Goal: Task Accomplishment & Management: Manage account settings

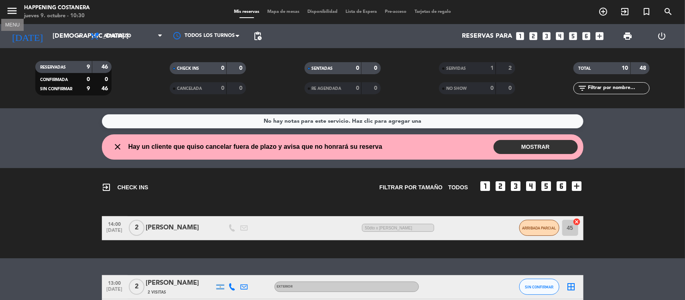
click at [15, 11] on icon "menu" at bounding box center [12, 11] width 12 height 12
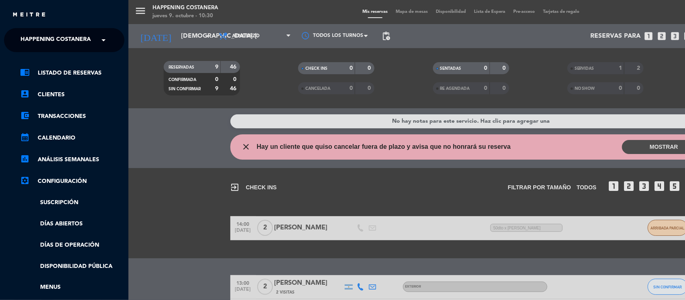
click at [23, 41] on span "Happening Costanera" at bounding box center [55, 40] width 70 height 17
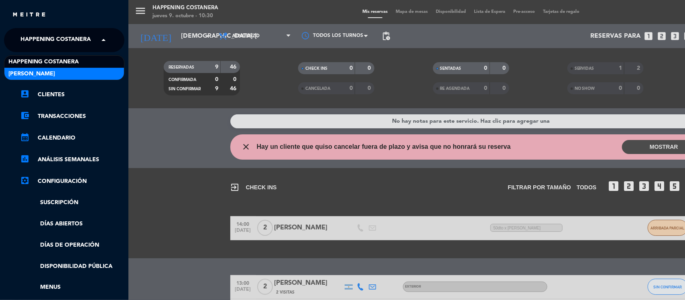
click at [23, 71] on span "[PERSON_NAME]" at bounding box center [31, 73] width 47 height 9
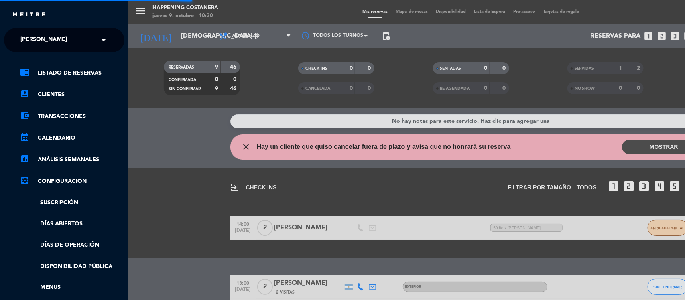
click at [146, 212] on div "menu Happening Costanera jueves 9. octubre - 10:30 Mis reservas Mapa de mesas D…" at bounding box center [470, 150] width 685 height 300
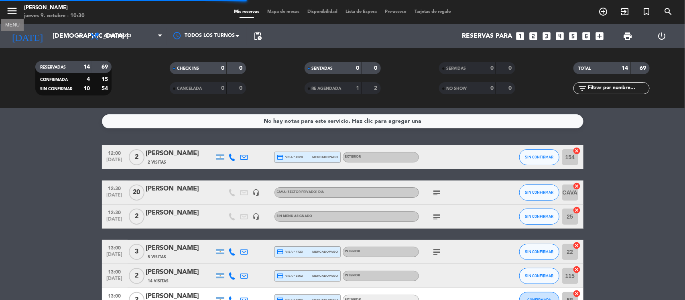
click at [11, 10] on icon "menu" at bounding box center [12, 11] width 12 height 12
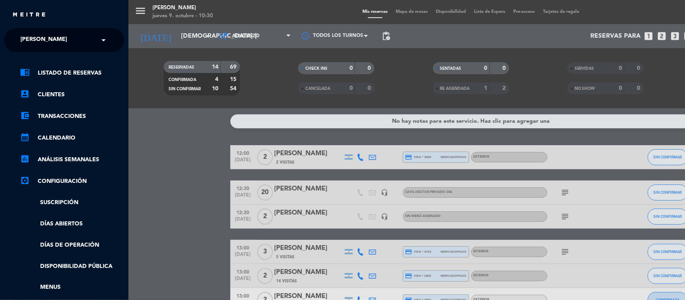
scroll to position [114, 0]
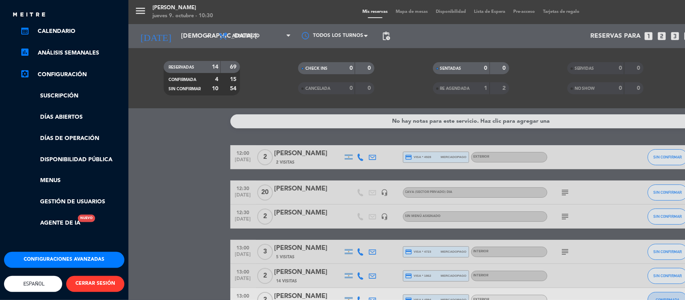
click at [65, 252] on button "Configuraciones avanzadas" at bounding box center [64, 260] width 120 height 16
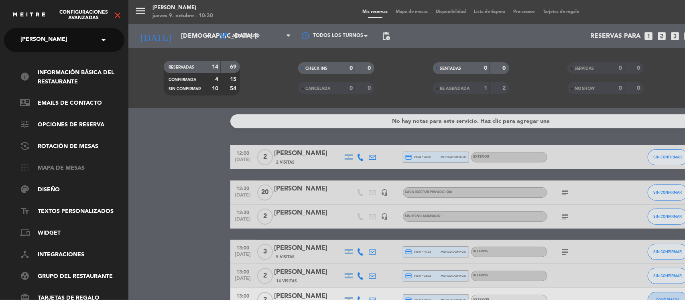
click at [62, 169] on link "border_all Mapa de mesas" at bounding box center [72, 169] width 104 height 10
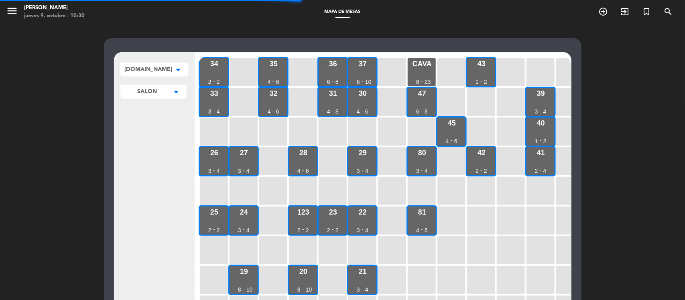
click at [139, 68] on span "[DOMAIN_NAME]" at bounding box center [148, 69] width 48 height 8
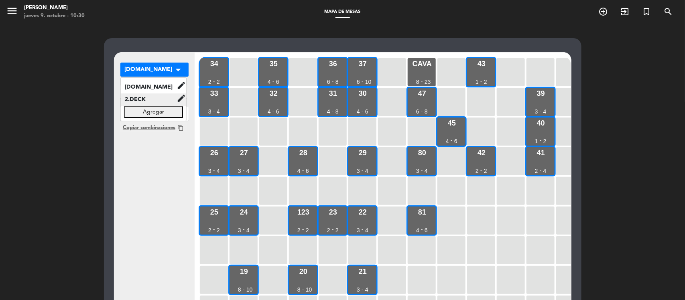
click at [139, 96] on span "2.DECK" at bounding box center [149, 99] width 56 height 9
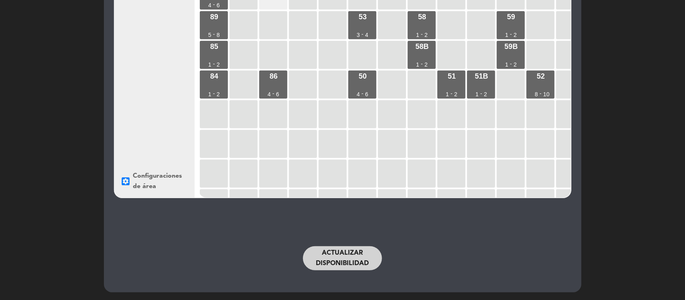
scroll to position [100, 0]
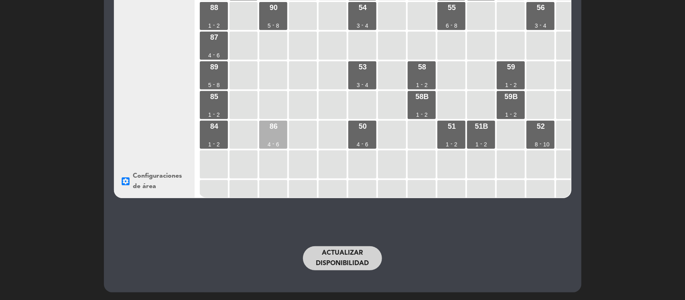
click at [275, 132] on div "86 4 - 6" at bounding box center [273, 135] width 28 height 28
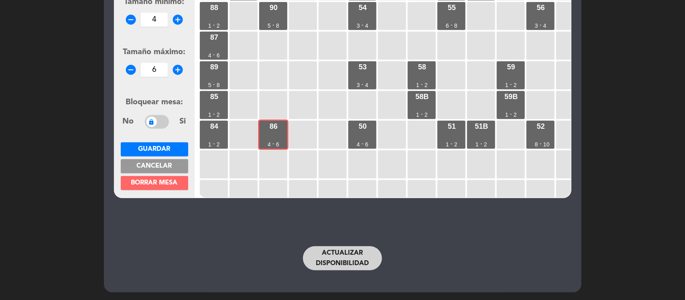
scroll to position [0, 0]
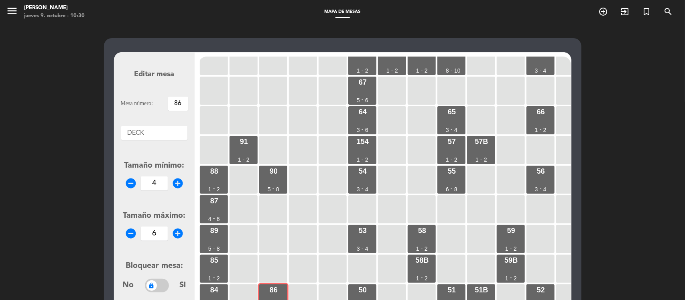
click at [181, 101] on input "86" at bounding box center [178, 104] width 20 height 14
type input "89"
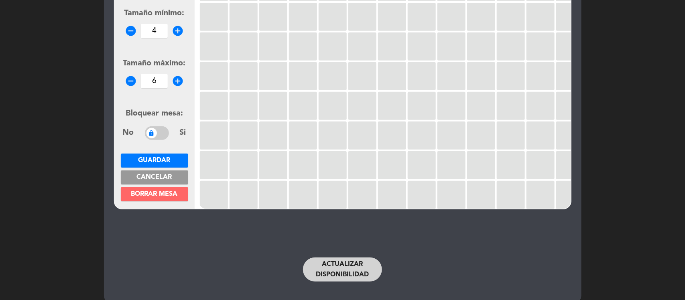
scroll to position [164, 0]
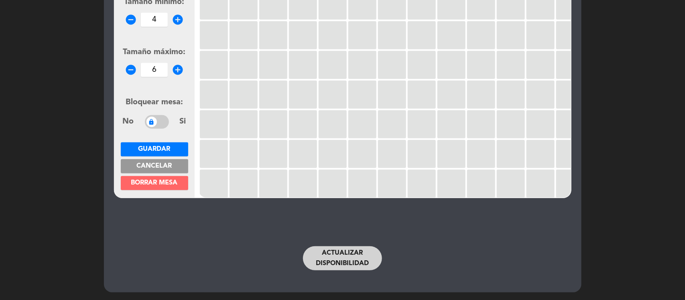
click at [133, 146] on button "Guardar" at bounding box center [154, 150] width 67 height 14
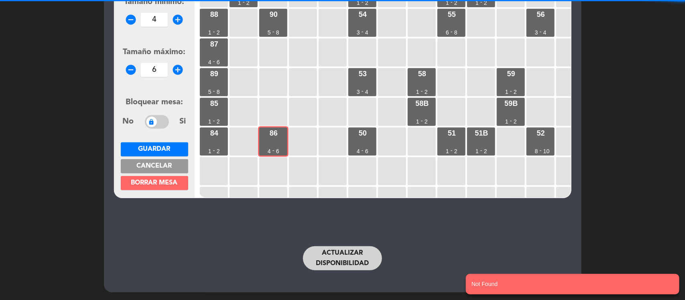
scroll to position [93, 0]
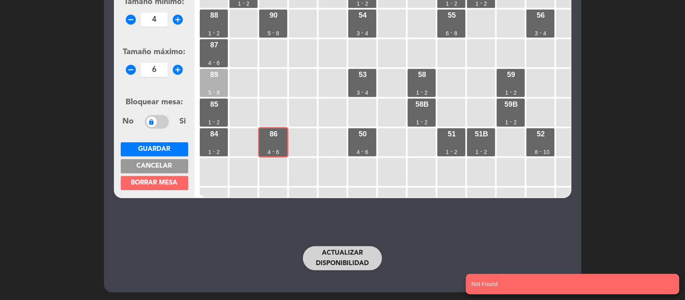
click at [209, 80] on div "89 5 - 8" at bounding box center [214, 83] width 28 height 28
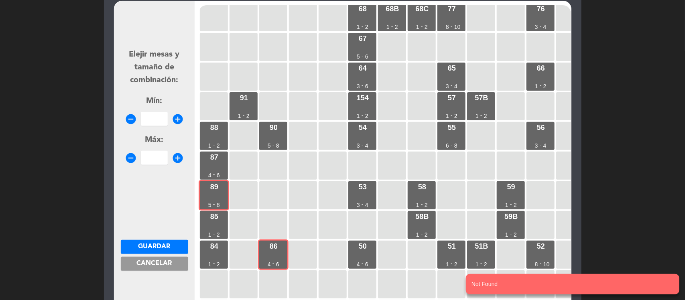
scroll to position [100, 0]
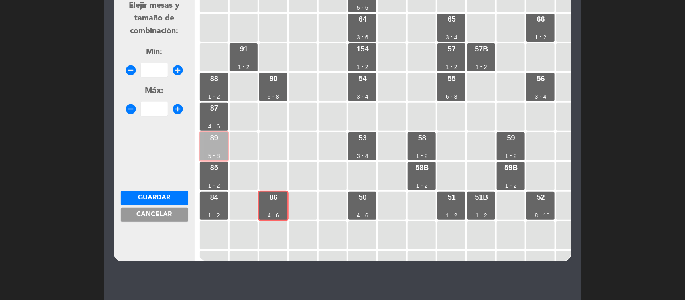
click at [218, 145] on div "89 5 - 8" at bounding box center [214, 147] width 28 height 28
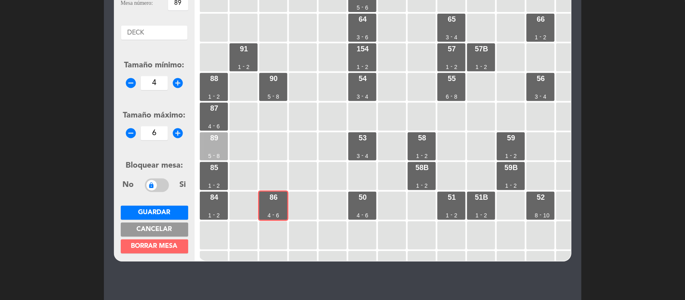
drag, startPoint x: 218, startPoint y: 145, endPoint x: 208, endPoint y: 149, distance: 10.3
click at [208, 149] on div "89 5 - 8" at bounding box center [214, 147] width 28 height 28
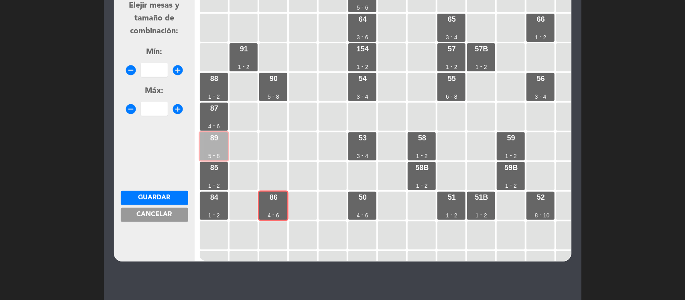
click at [211, 145] on div "89 5 - 8" at bounding box center [214, 147] width 28 height 28
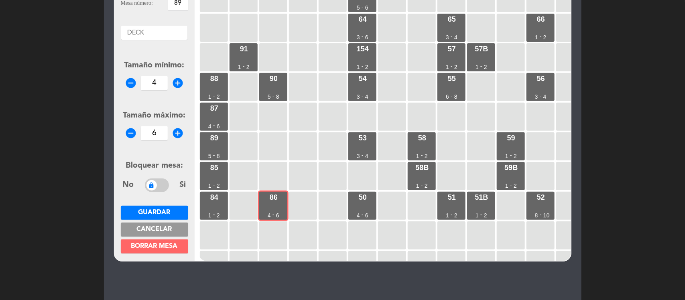
scroll to position [0, 0]
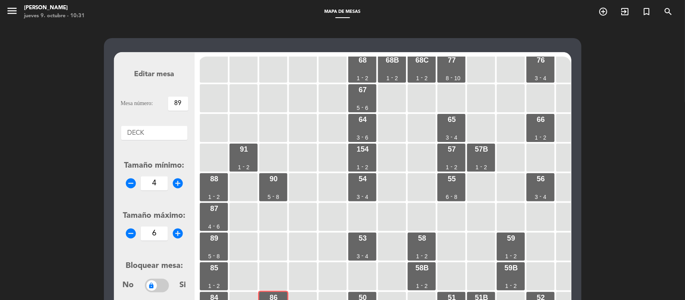
click at [186, 102] on input "89" at bounding box center [178, 104] width 20 height 14
type input "8"
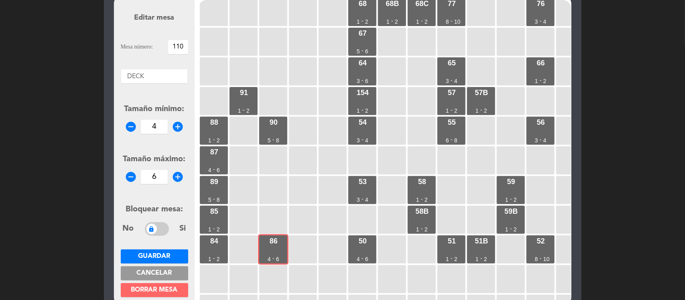
scroll to position [164, 0]
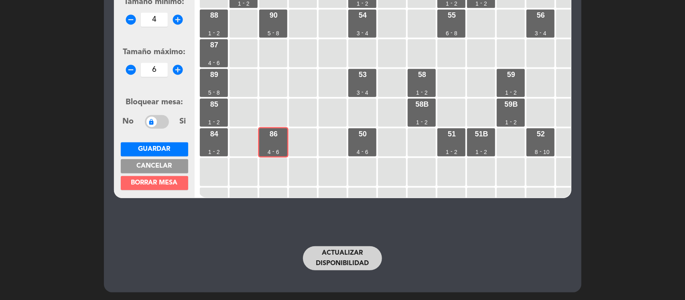
type input "110"
click at [149, 151] on span "Guardar" at bounding box center [155, 149] width 32 height 6
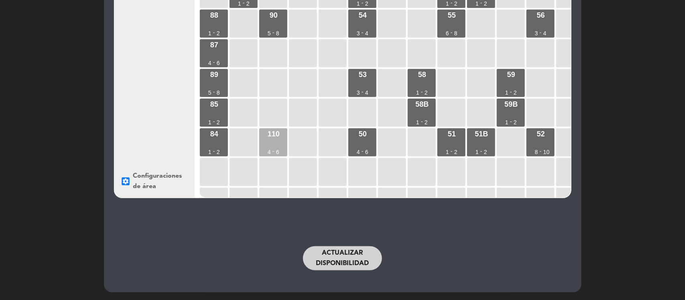
click at [272, 149] on div "110 4 - 6" at bounding box center [273, 142] width 28 height 28
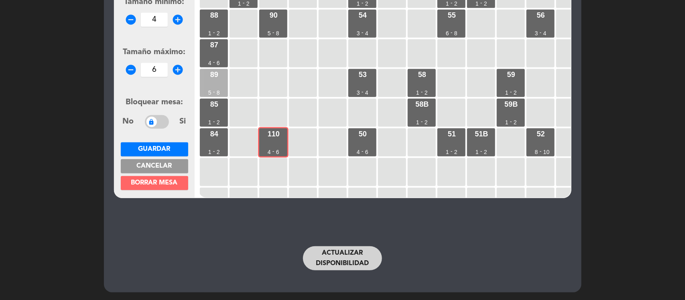
click at [213, 85] on div "89 5 - 8" at bounding box center [214, 83] width 28 height 28
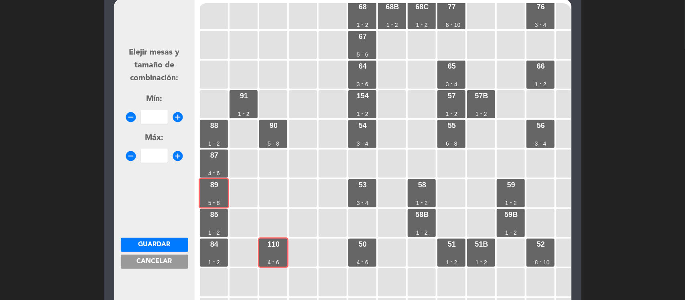
scroll to position [100, 0]
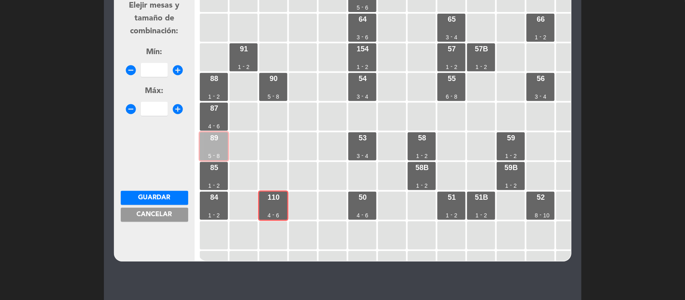
click at [215, 147] on div "89 5 - 8" at bounding box center [214, 147] width 28 height 28
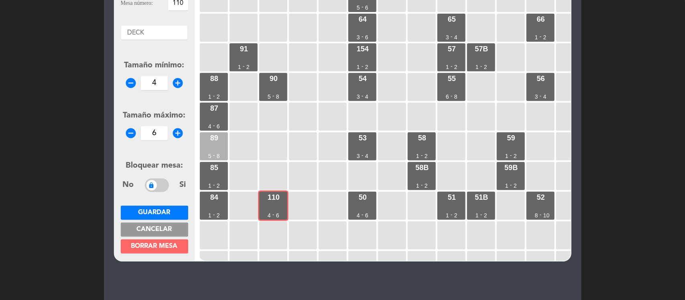
click at [211, 145] on div "89 5 - 8" at bounding box center [214, 147] width 28 height 28
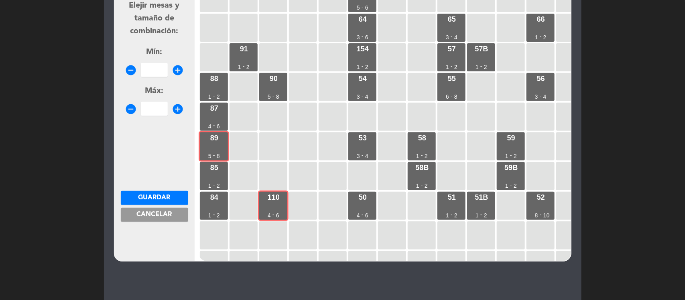
click at [155, 221] on button "Cancelar" at bounding box center [154, 215] width 67 height 14
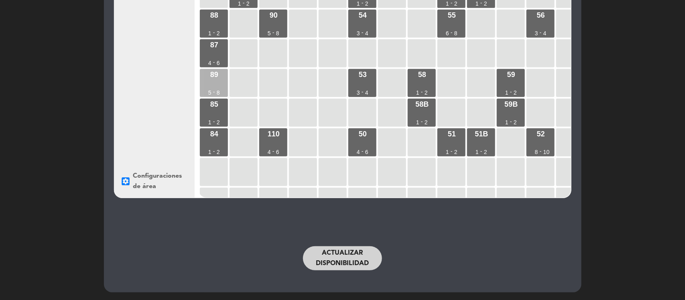
click at [215, 84] on div "89 5 - 8" at bounding box center [214, 83] width 28 height 28
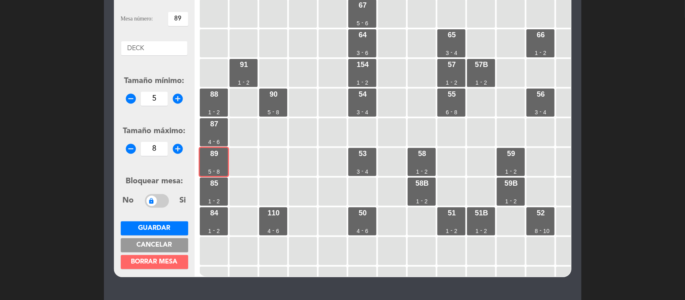
scroll to position [0, 0]
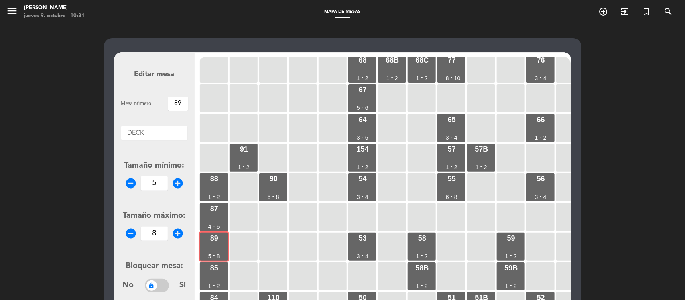
click at [183, 104] on input "89" at bounding box center [178, 104] width 20 height 14
type input "86"
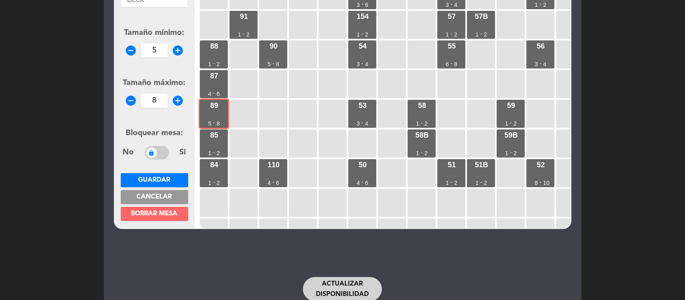
scroll to position [151, 0]
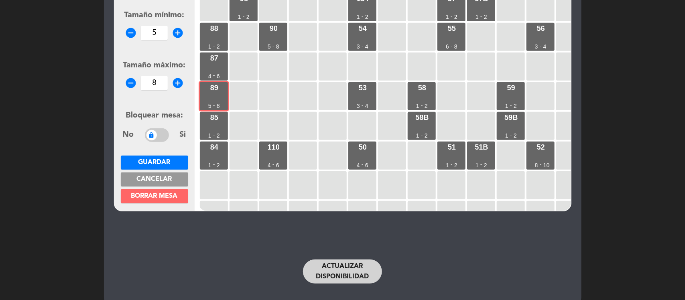
click at [159, 165] on span "Guardar" at bounding box center [155, 162] width 32 height 6
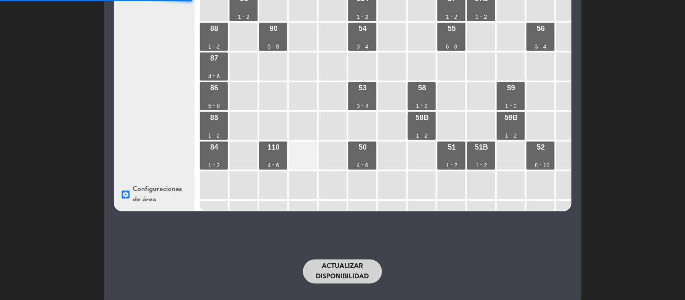
scroll to position [164, 0]
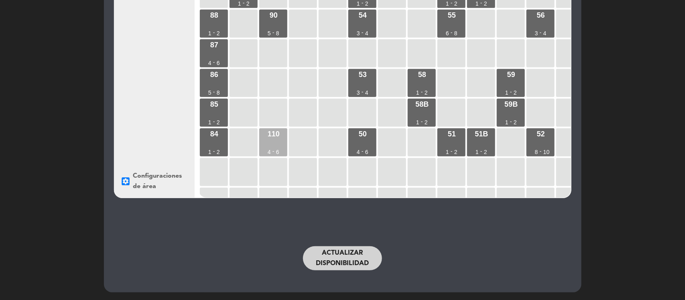
click at [278, 145] on div "110 4 - 6" at bounding box center [273, 142] width 28 height 28
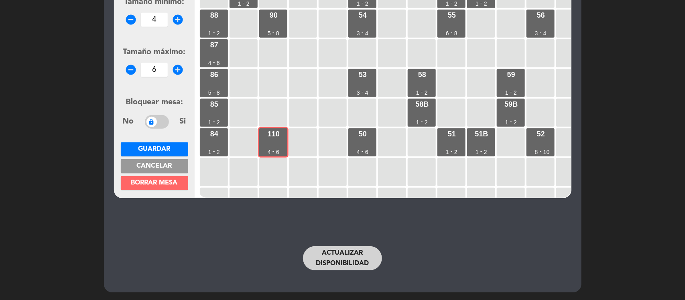
scroll to position [0, 0]
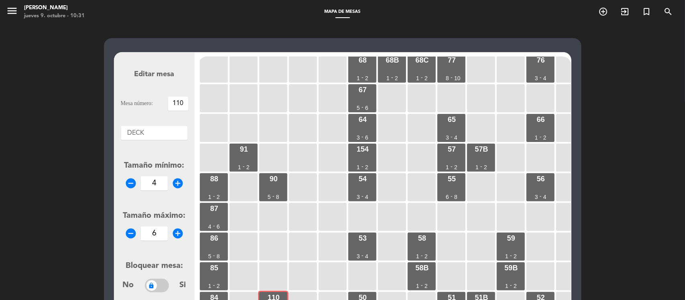
click at [186, 102] on input "110" at bounding box center [178, 104] width 20 height 14
type input "1"
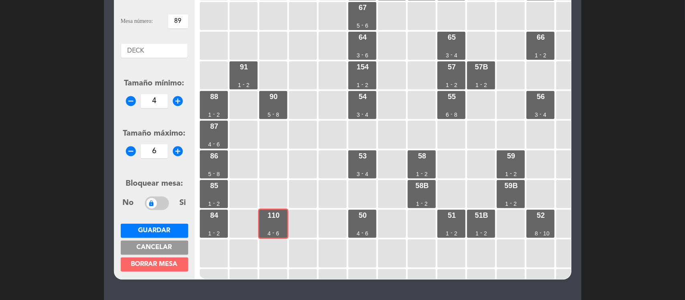
scroll to position [164, 0]
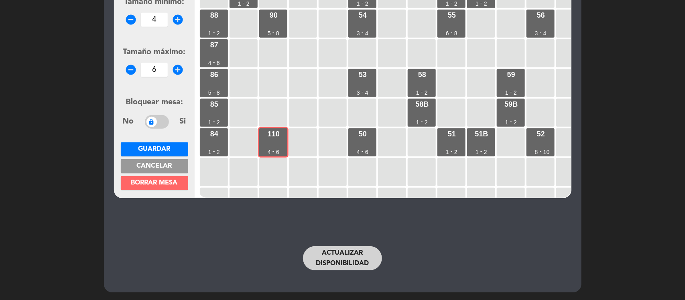
type input "89"
click at [160, 147] on span "Guardar" at bounding box center [155, 149] width 32 height 6
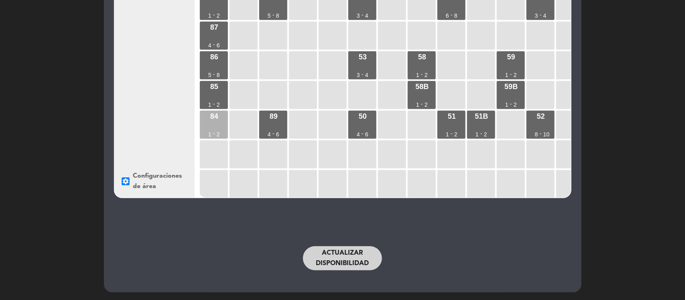
scroll to position [93, 0]
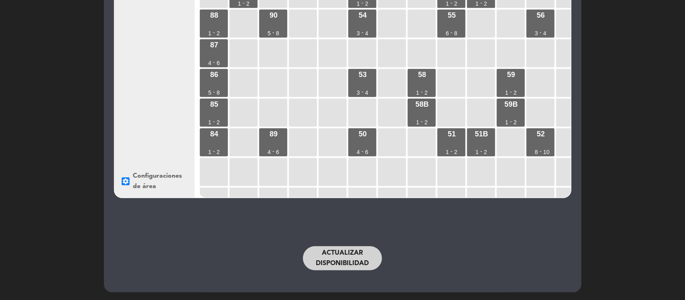
click at [331, 249] on button "Actualizar disponibilidad" at bounding box center [343, 259] width 80 height 24
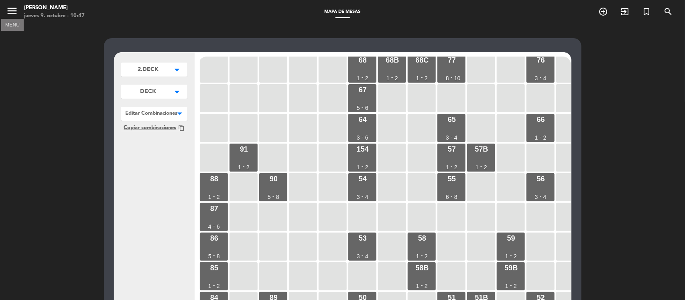
click at [13, 8] on icon "menu" at bounding box center [12, 11] width 12 height 12
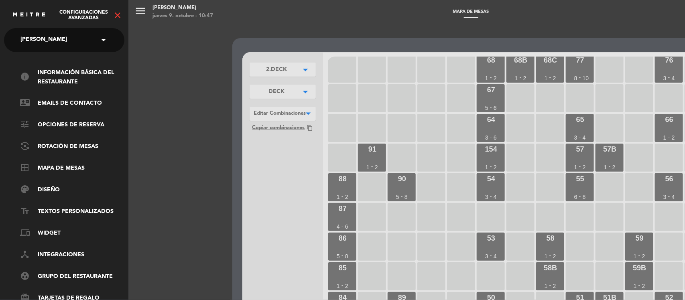
click at [115, 13] on icon "close" at bounding box center [118, 15] width 10 height 10
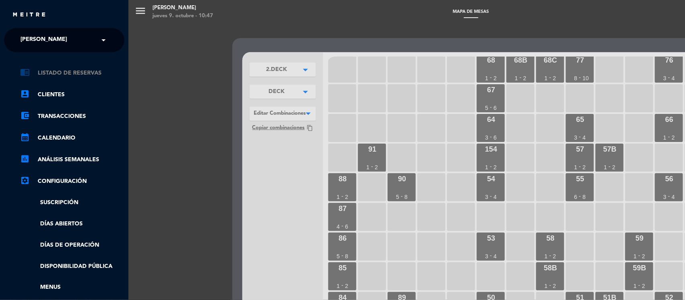
click at [57, 76] on link "chrome_reader_mode Listado de Reservas" at bounding box center [72, 73] width 104 height 10
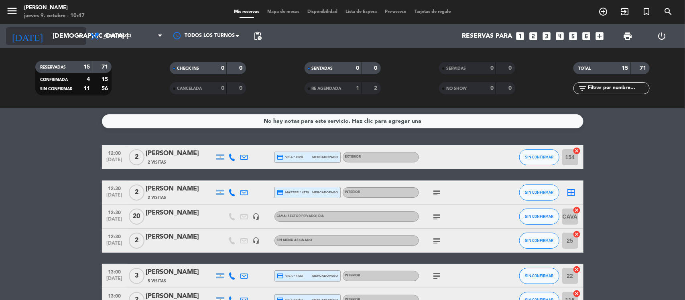
click at [49, 33] on input "[DEMOGRAPHIC_DATA] [DATE]" at bounding box center [91, 37] width 85 height 16
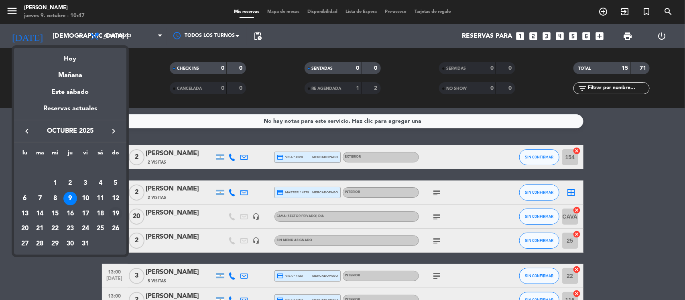
click at [115, 210] on div "19" at bounding box center [116, 214] width 14 height 14
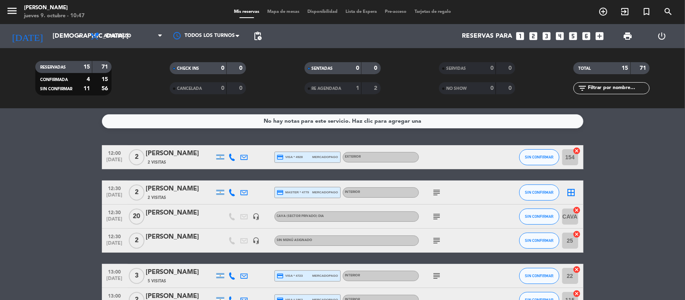
type input "dom. [DATE]"
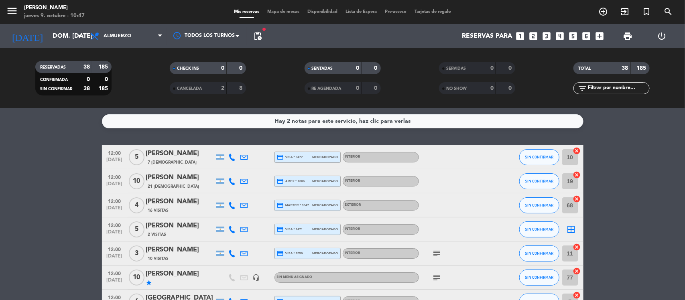
click at [546, 35] on icon "looks_3" at bounding box center [547, 36] width 10 height 10
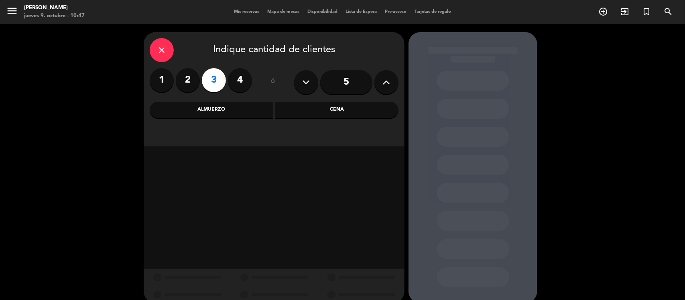
click at [203, 108] on div "Almuerzo" at bounding box center [212, 110] width 124 height 16
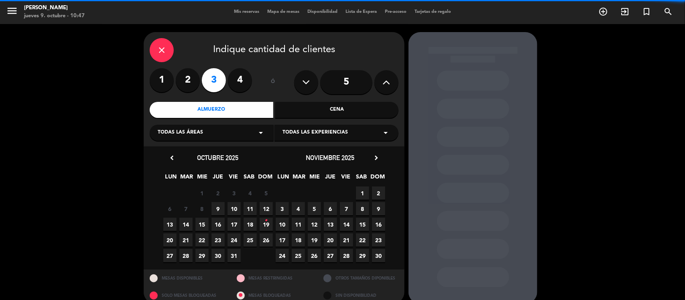
click at [167, 133] on span "Todas las áreas" at bounding box center [180, 133] width 45 height 8
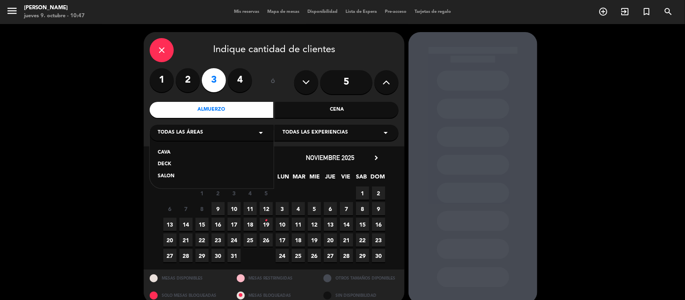
click at [165, 177] on div "SALON" at bounding box center [212, 177] width 108 height 8
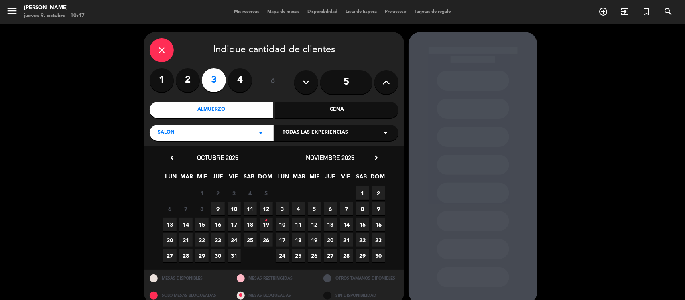
click at [267, 223] on icon "•" at bounding box center [266, 220] width 3 height 13
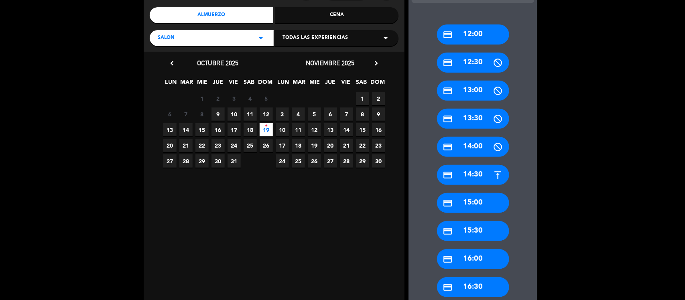
scroll to position [198, 0]
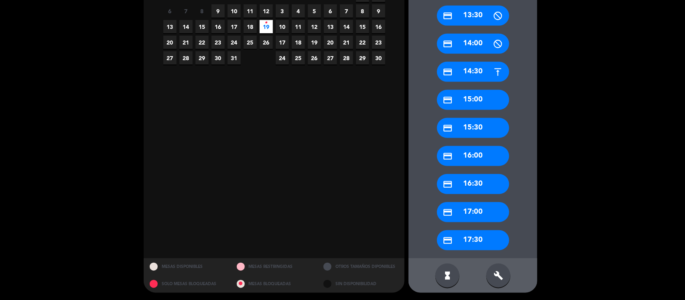
click at [493, 275] on div "build" at bounding box center [499, 276] width 24 height 24
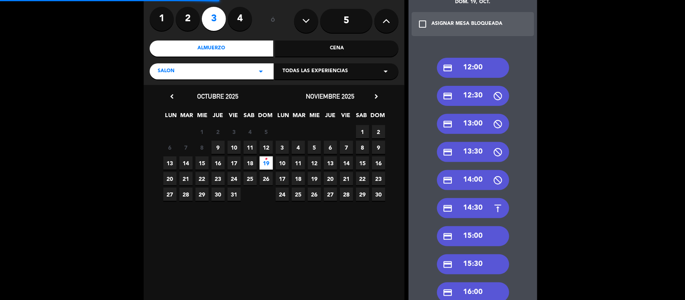
scroll to position [47, 0]
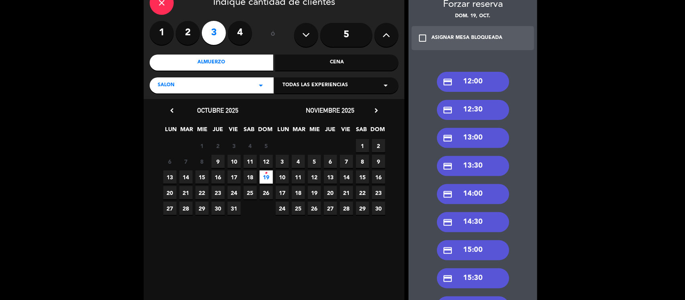
click at [458, 137] on div "credit_card 13:00" at bounding box center [473, 138] width 72 height 20
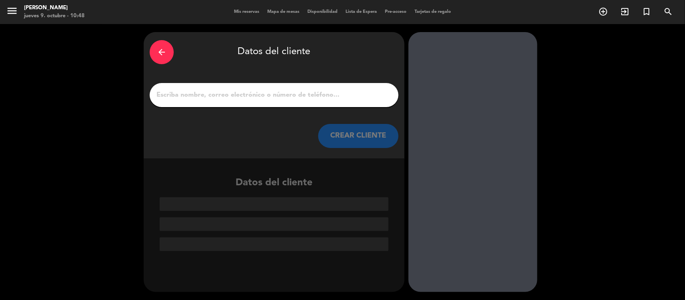
scroll to position [0, 0]
click at [260, 89] on div at bounding box center [274, 95] width 249 height 24
click at [260, 94] on input "1" at bounding box center [274, 95] width 237 height 11
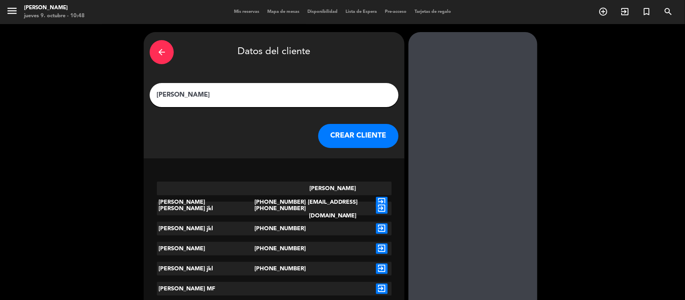
type input "[PERSON_NAME]"
click at [379, 197] on icon "exit_to_app" at bounding box center [382, 202] width 12 height 10
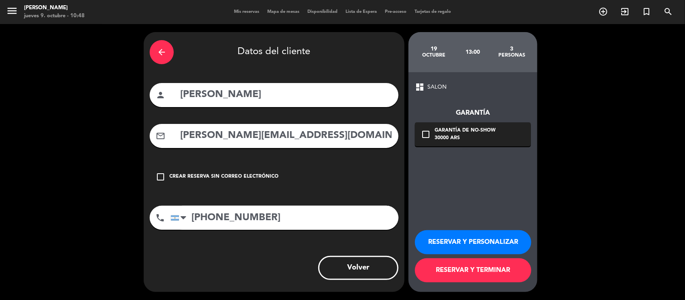
click at [155, 178] on div "check_box_outline_blank Crear reserva sin correo electrónico" at bounding box center [274, 177] width 249 height 24
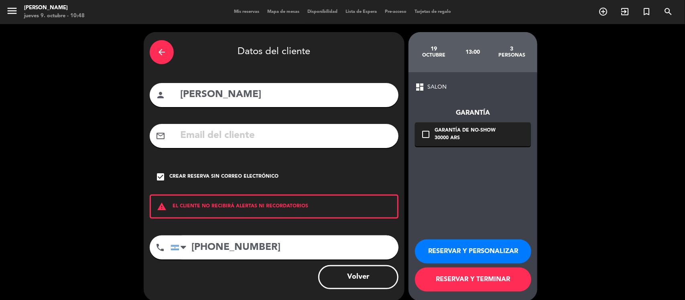
click at [465, 280] on button "RESERVAR Y TERMINAR" at bounding box center [473, 280] width 116 height 24
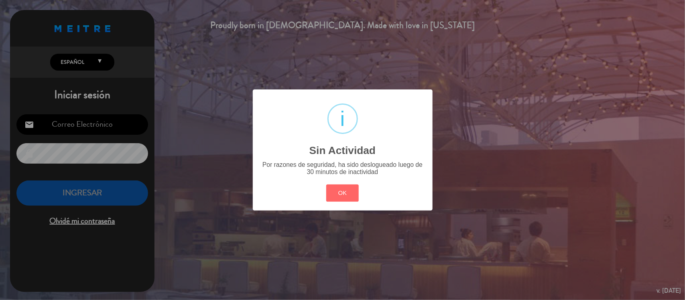
type input "[EMAIL_ADDRESS][DOMAIN_NAME]"
